Goal: Information Seeking & Learning: Learn about a topic

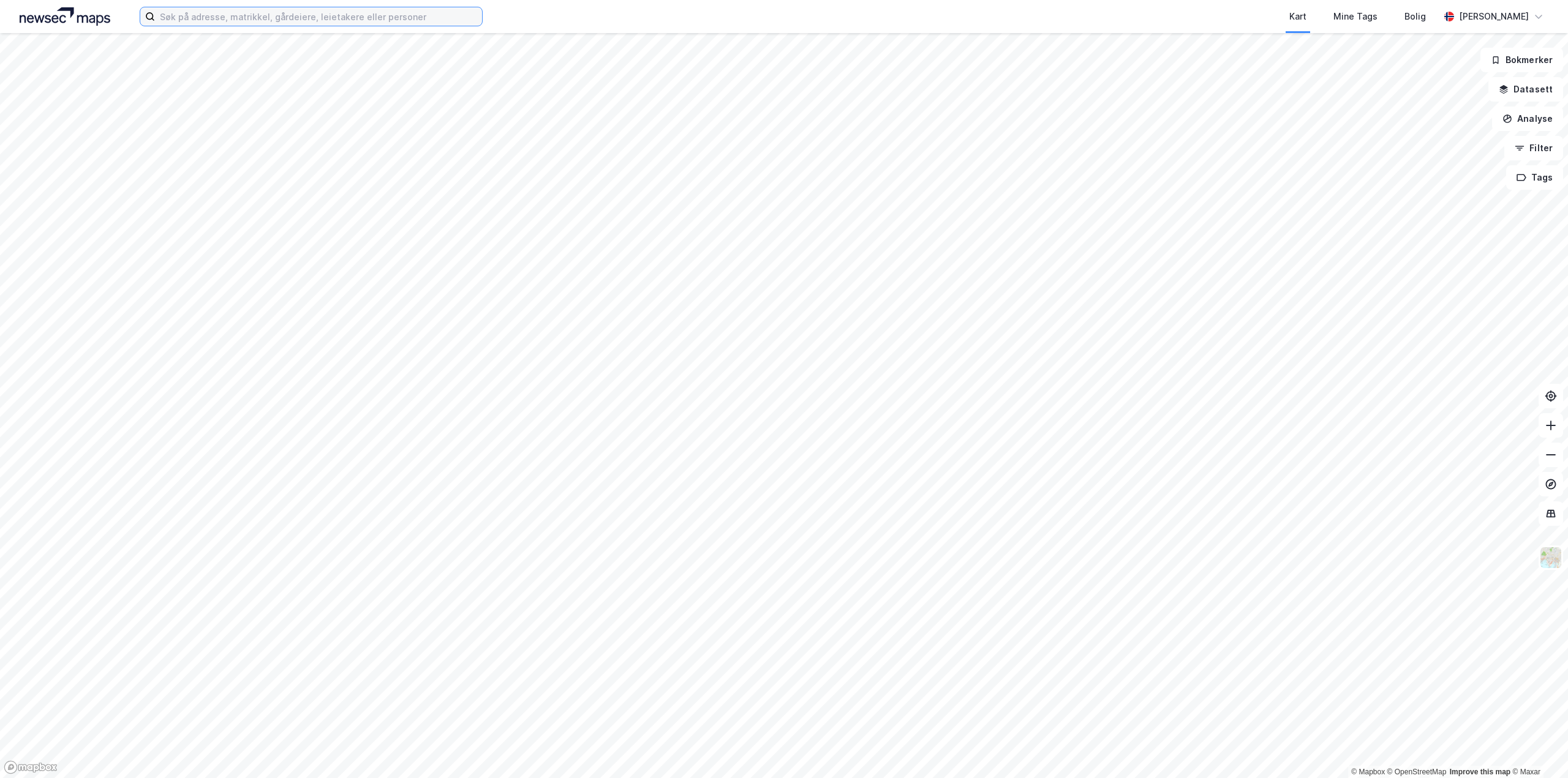
click at [338, 16] on input at bounding box center [319, 17] width 327 height 18
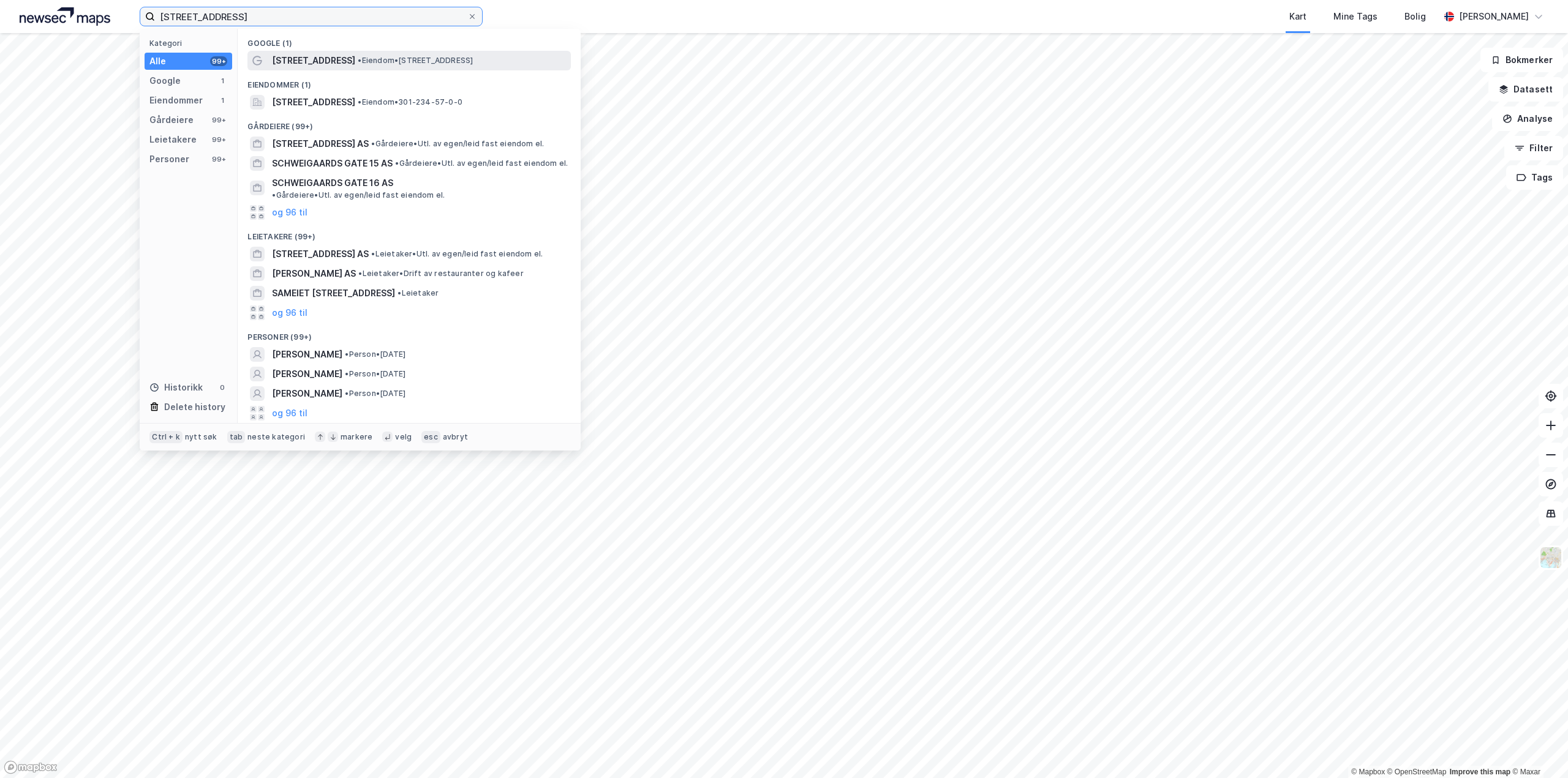
type input "[STREET_ADDRESS]"
click at [418, 61] on span "• Eiendom • [STREET_ADDRESS]" at bounding box center [415, 60] width 115 height 10
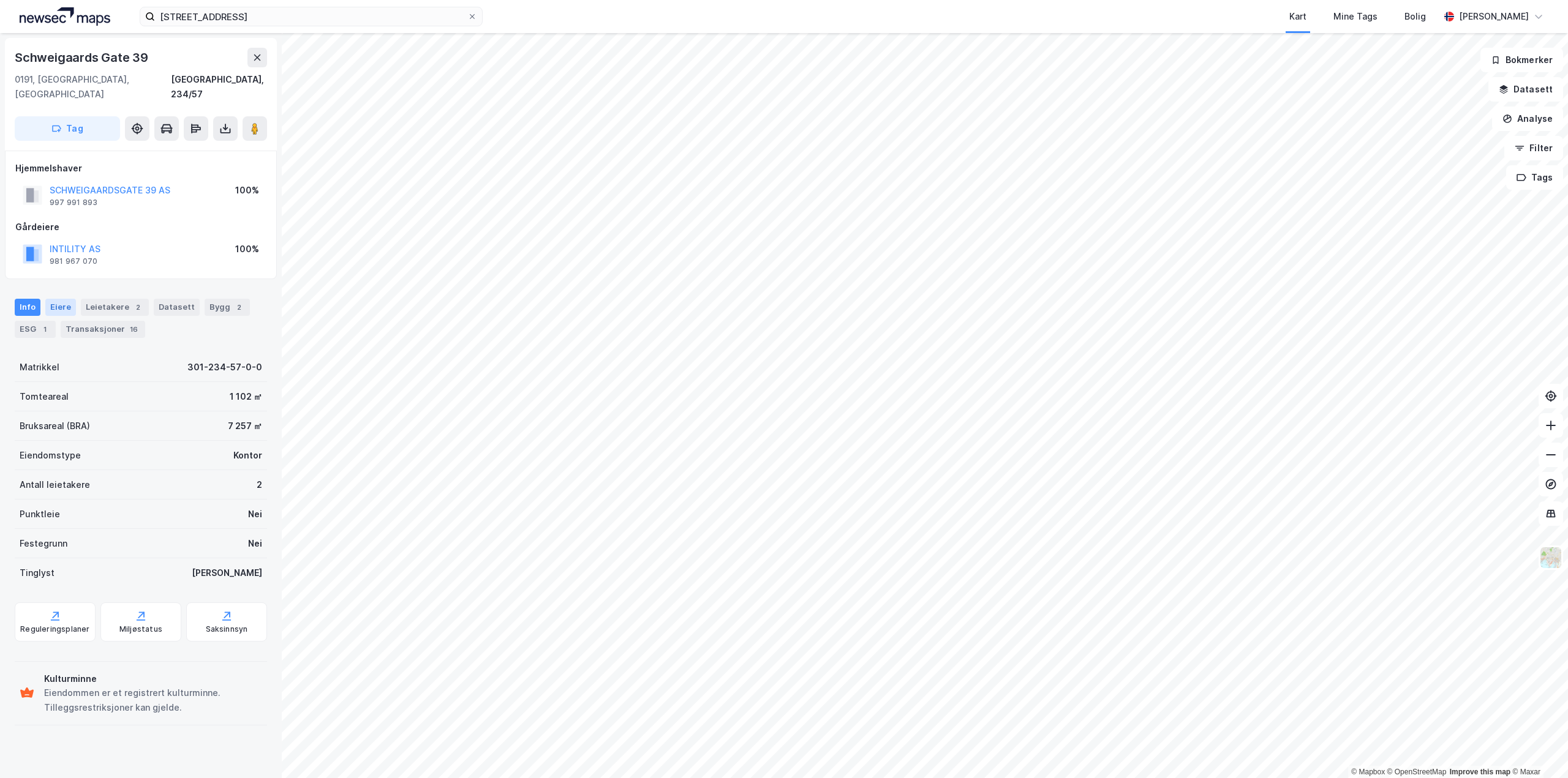
click at [66, 299] on div "Eiere" at bounding box center [60, 307] width 31 height 17
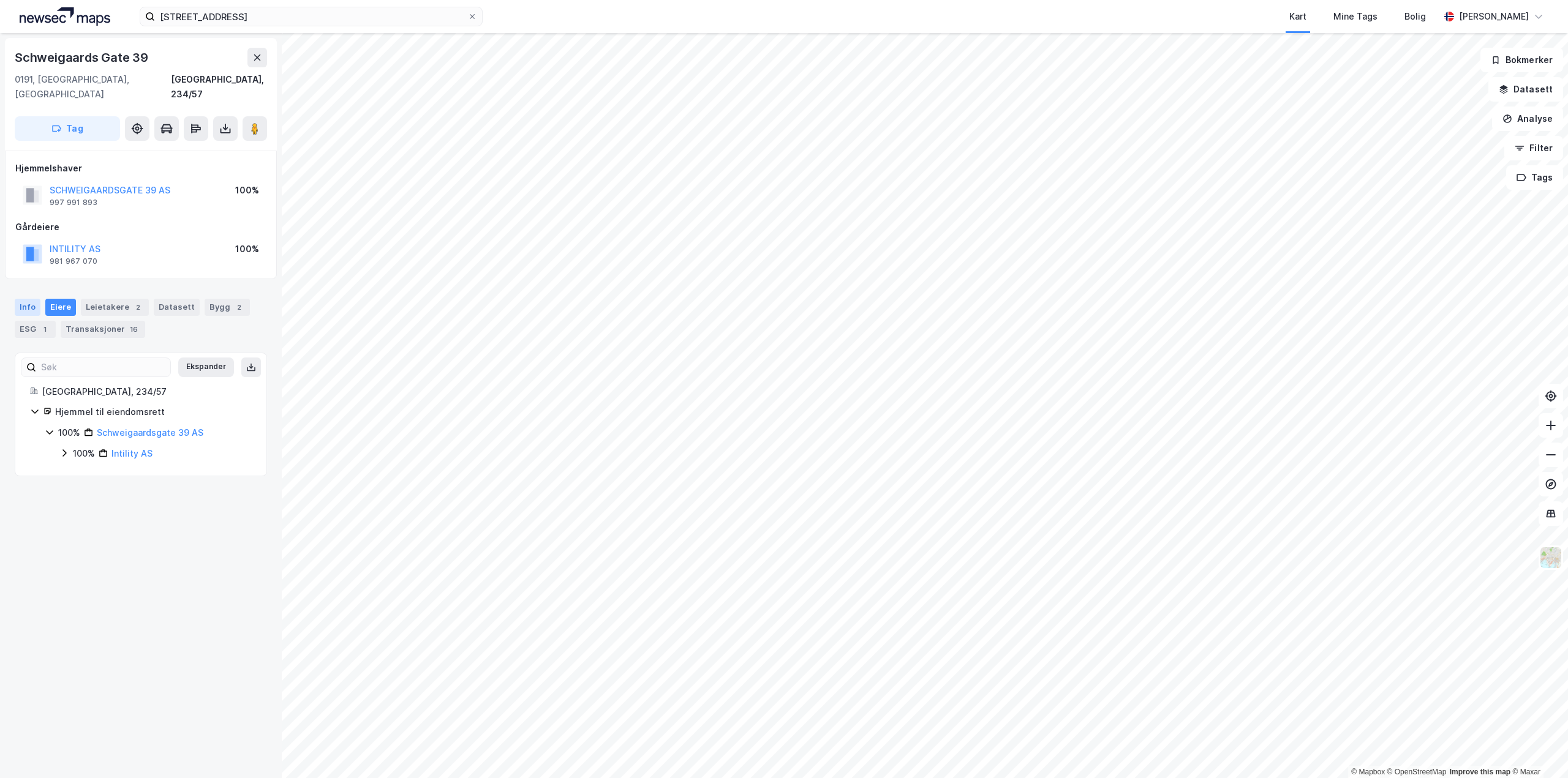
click at [35, 299] on div "Info" at bounding box center [27, 307] width 26 height 17
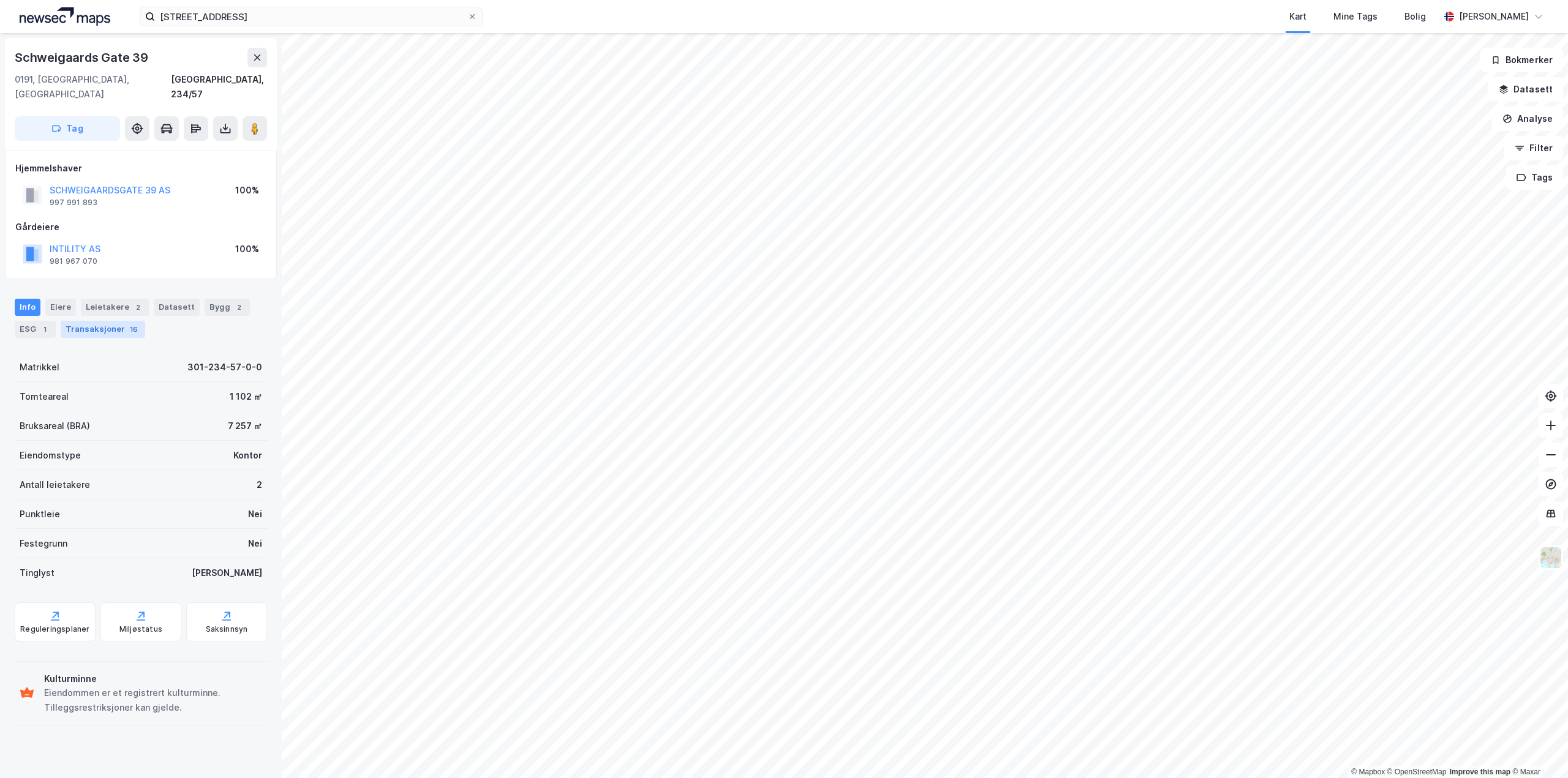
click at [107, 321] on div "Transaksjoner 16" at bounding box center [103, 329] width 84 height 17
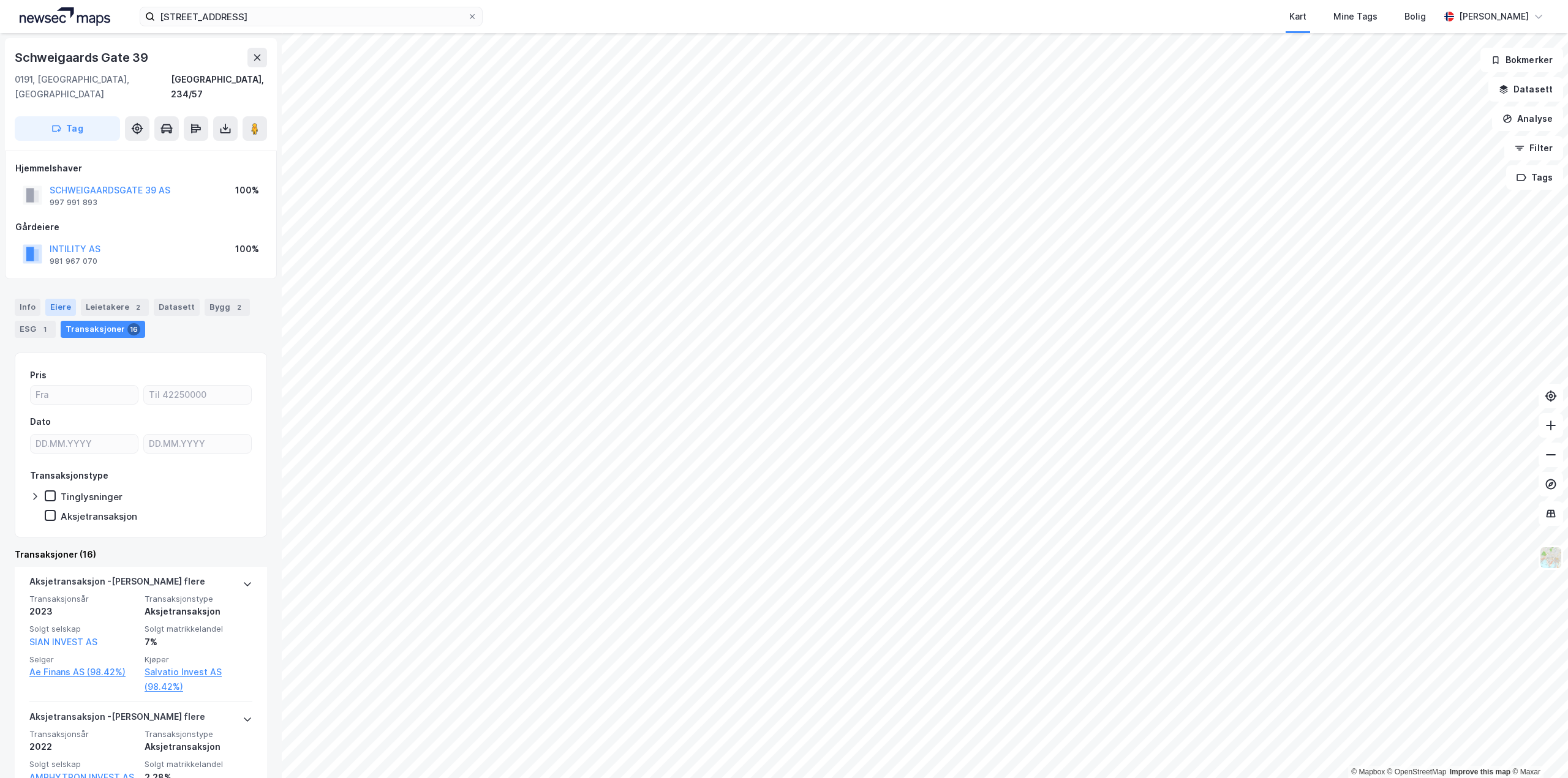
click at [54, 299] on div "Eiere" at bounding box center [60, 307] width 31 height 17
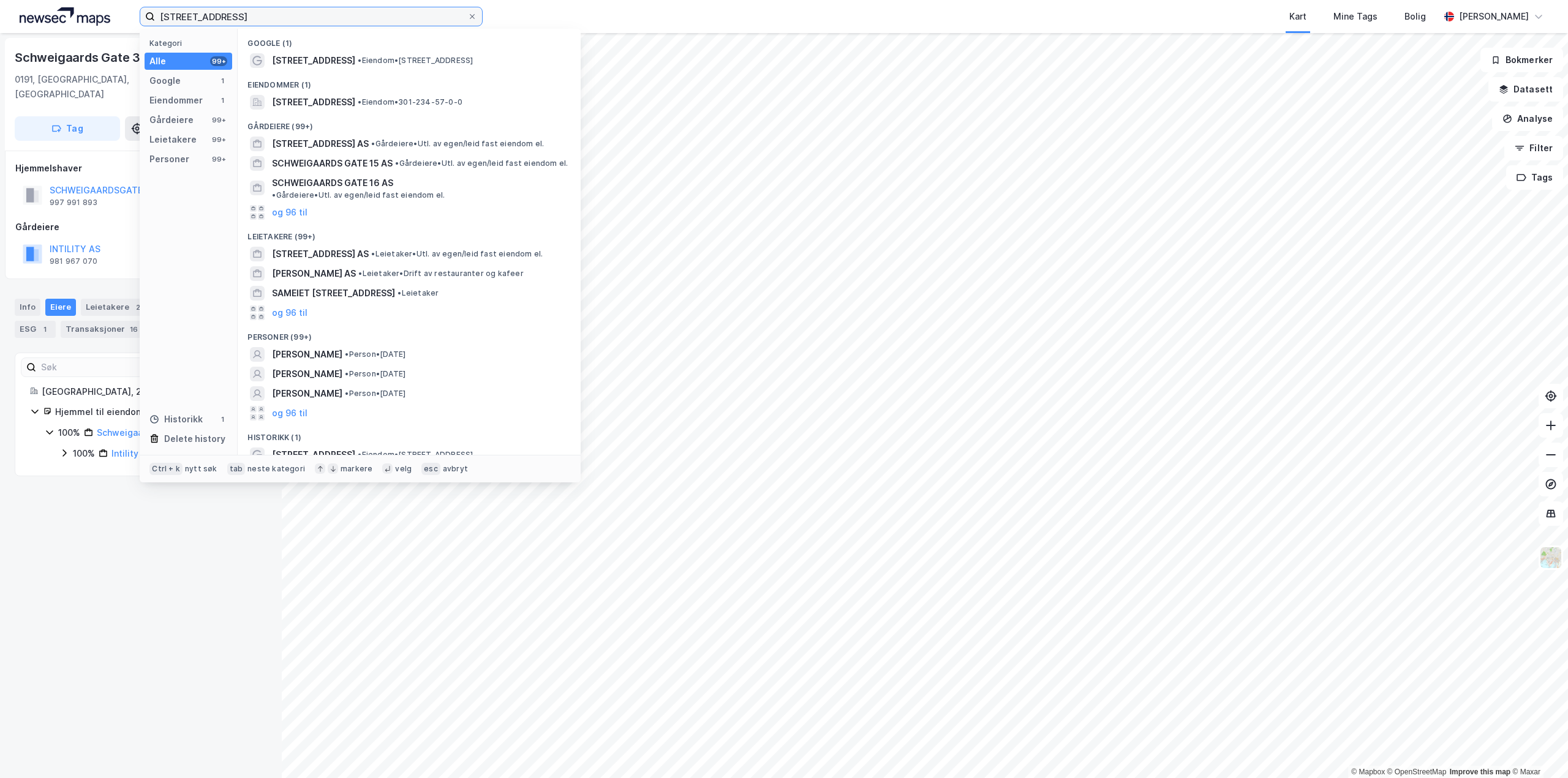
drag, startPoint x: 280, startPoint y: 22, endPoint x: 76, endPoint y: -5, distance: 205.8
click at [76, 0] on html "[STREET_ADDRESS] Kategori Alle 99+ Google 1 Eiendommer 1 Gårdeiere 99+ Leietake…" at bounding box center [784, 389] width 1568 height 778
